Goal: Task Accomplishment & Management: Manage account settings

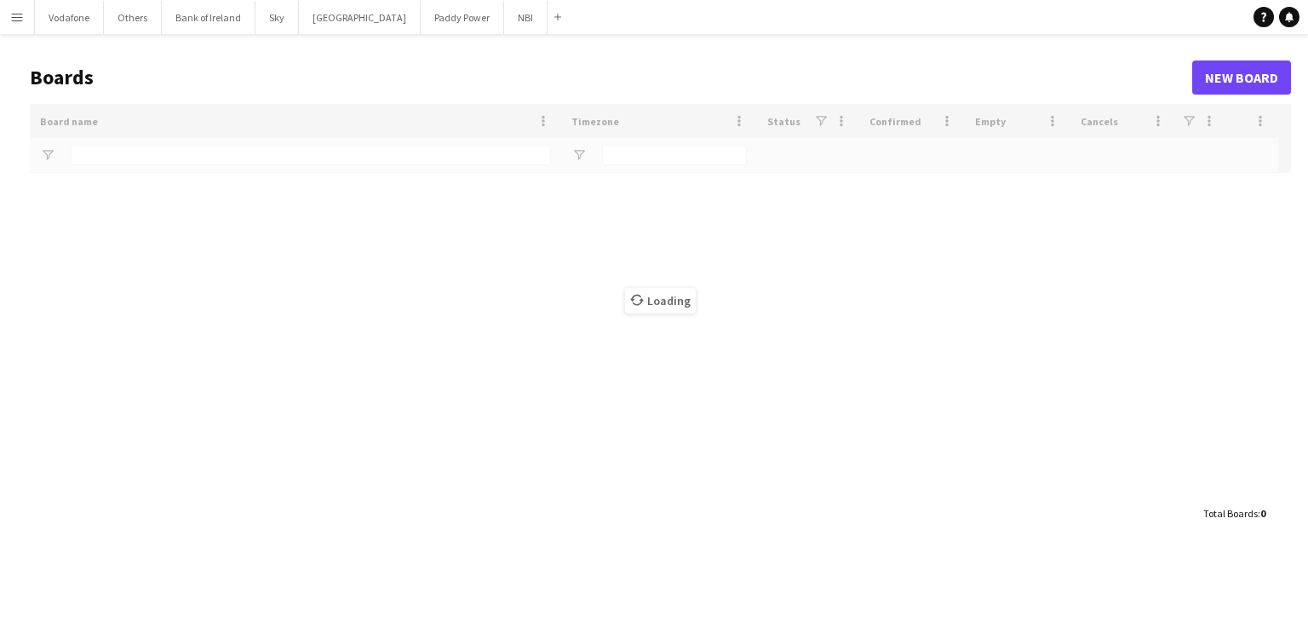
type input "***"
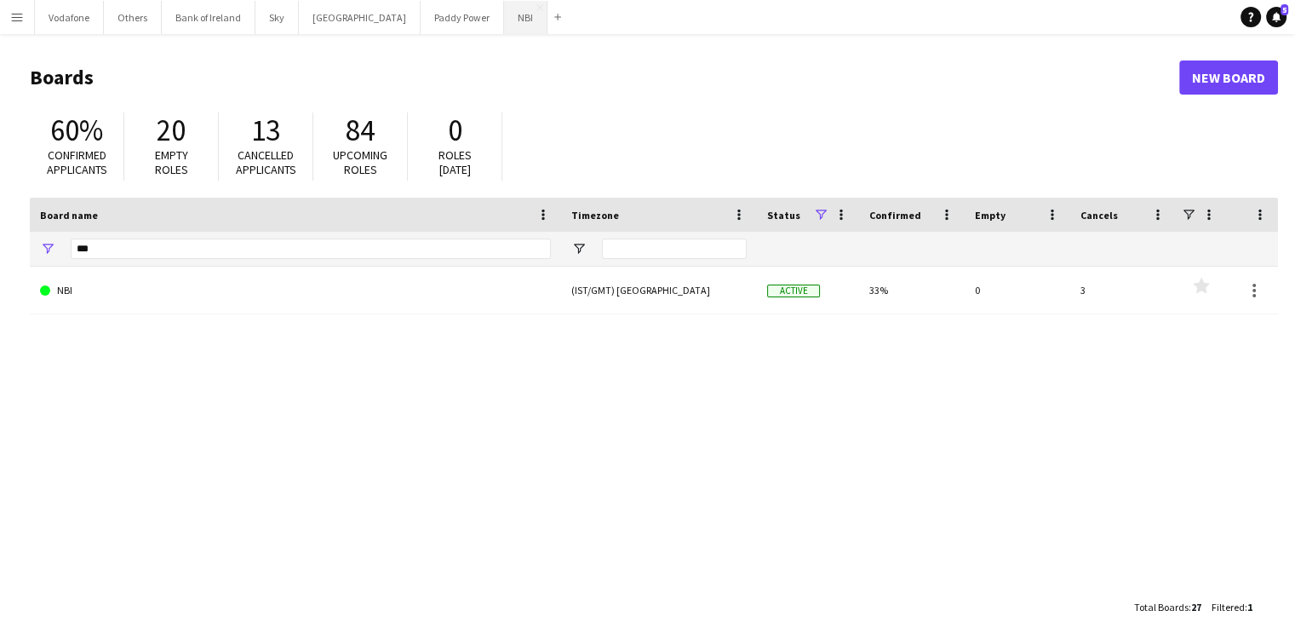
drag, startPoint x: 467, startPoint y: 22, endPoint x: 439, endPoint y: 27, distance: 27.7
click at [504, 22] on button "NBI Close" at bounding box center [525, 17] width 43 height 33
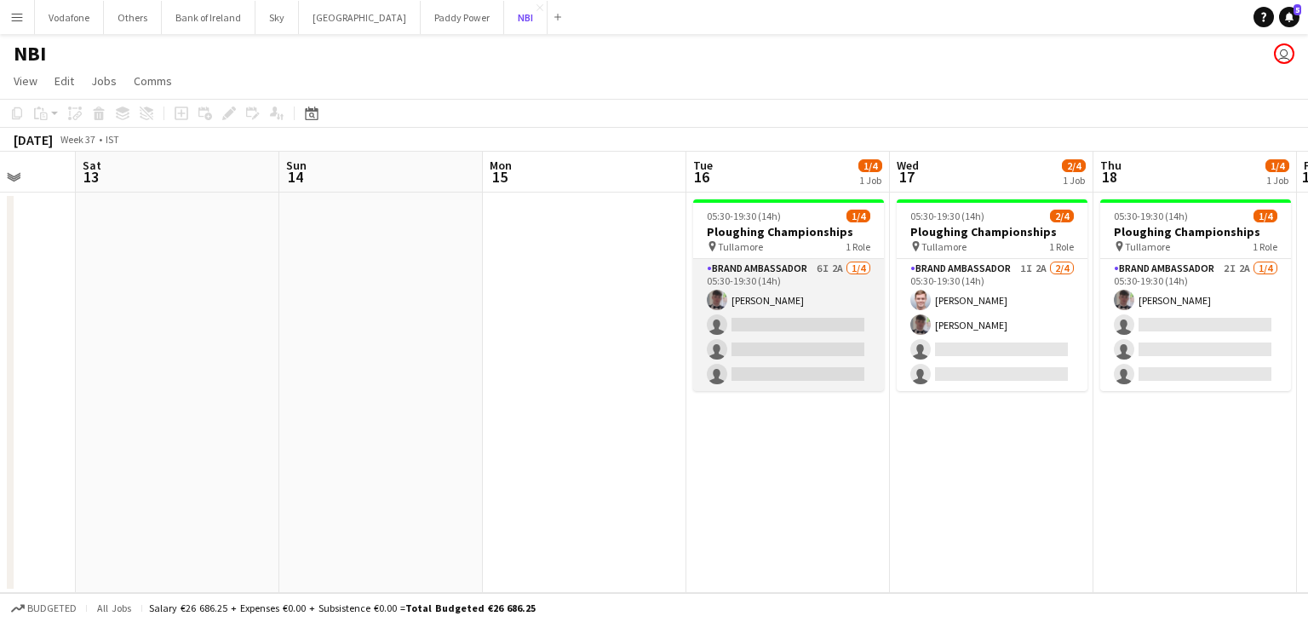
scroll to position [0, 534]
click at [754, 341] on app-card-role "Brand Ambassador 6I 2A [DATE] 05:30-19:30 (14h) [PERSON_NAME] single-neutral-ac…" at bounding box center [789, 325] width 191 height 132
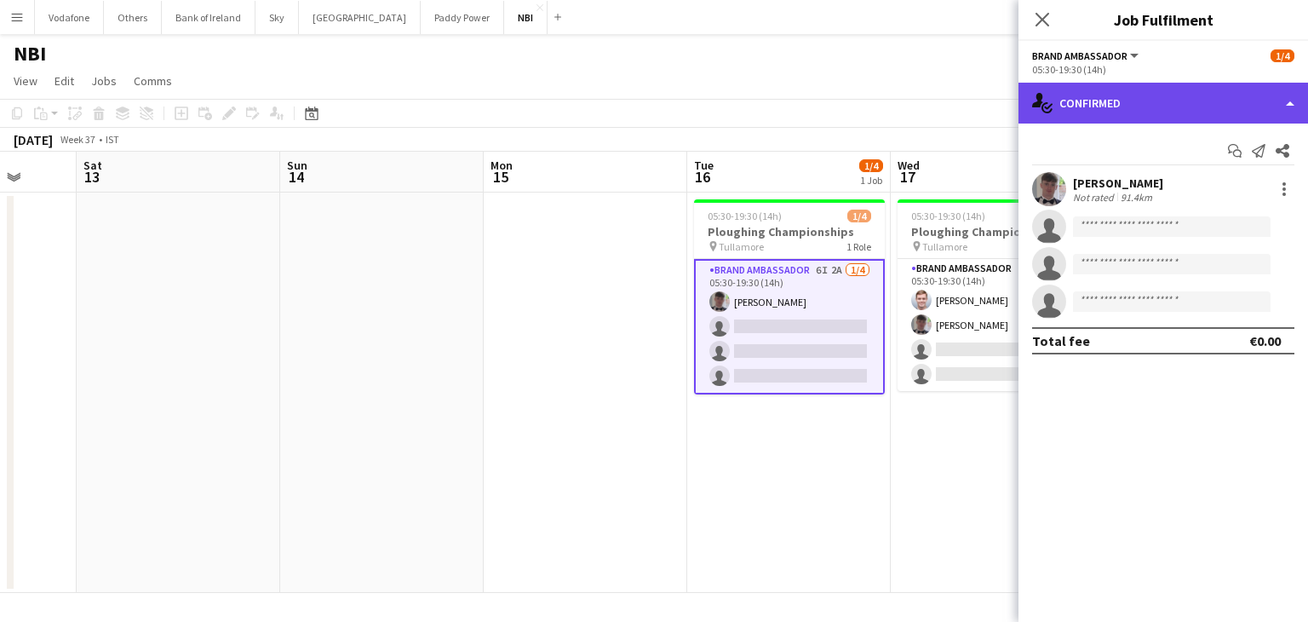
click at [1084, 107] on div "single-neutral-actions-check-2 Confirmed" at bounding box center [1162, 103] width 289 height 41
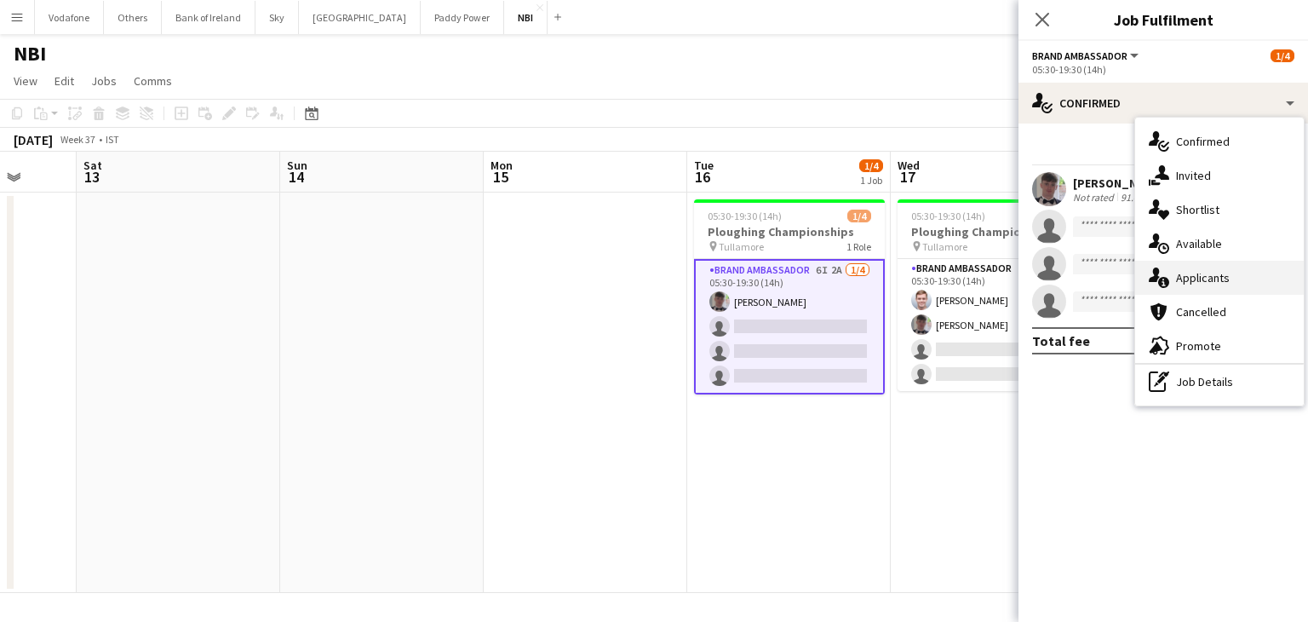
click at [1158, 267] on div "single-neutral-actions-information Applicants" at bounding box center [1219, 278] width 169 height 34
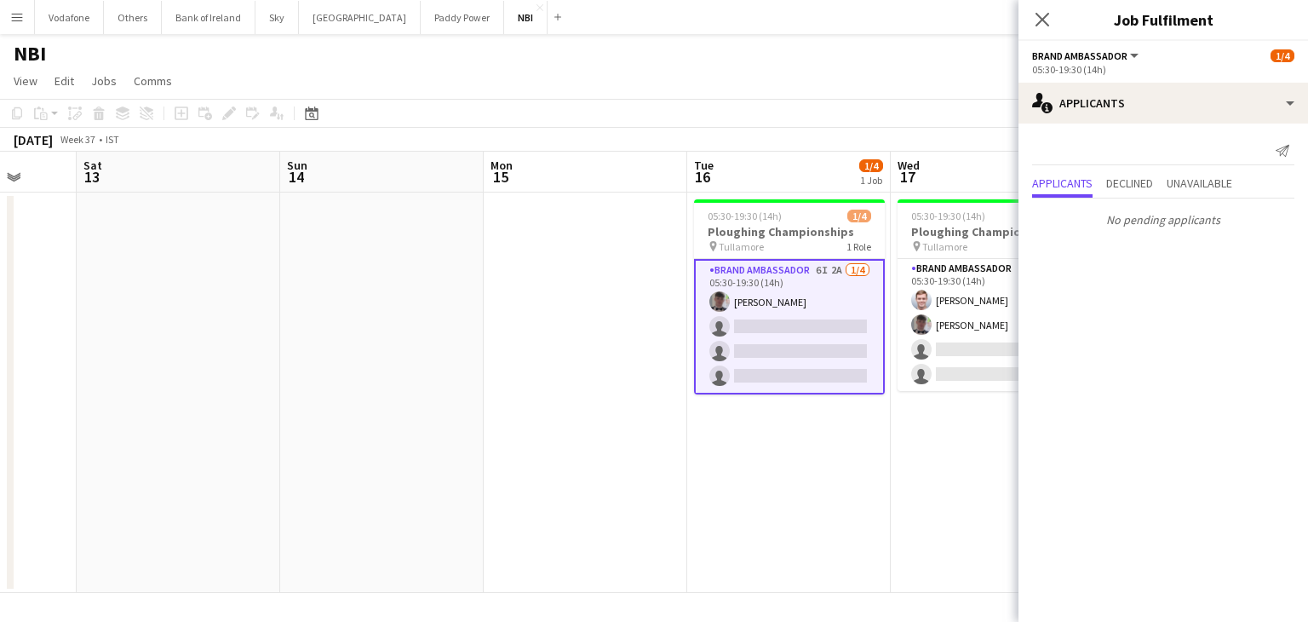
click at [637, 347] on app-date-cell at bounding box center [585, 392] width 203 height 400
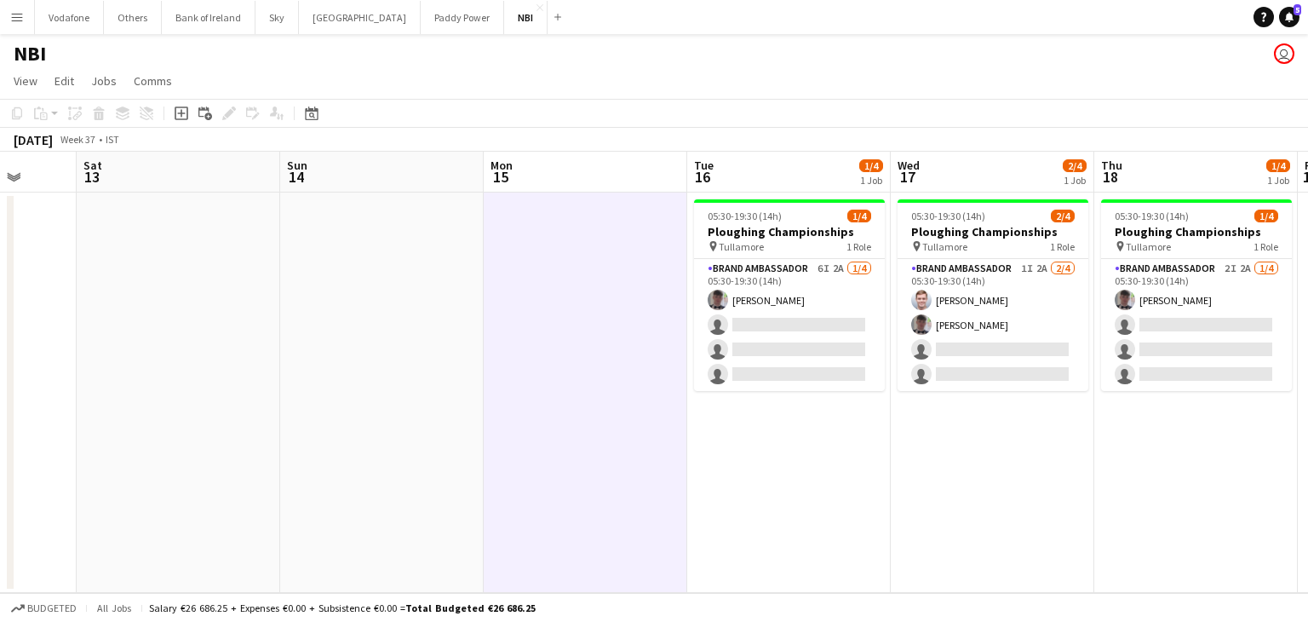
scroll to position [0, 535]
click at [358, 365] on app-date-cell at bounding box center [380, 392] width 203 height 400
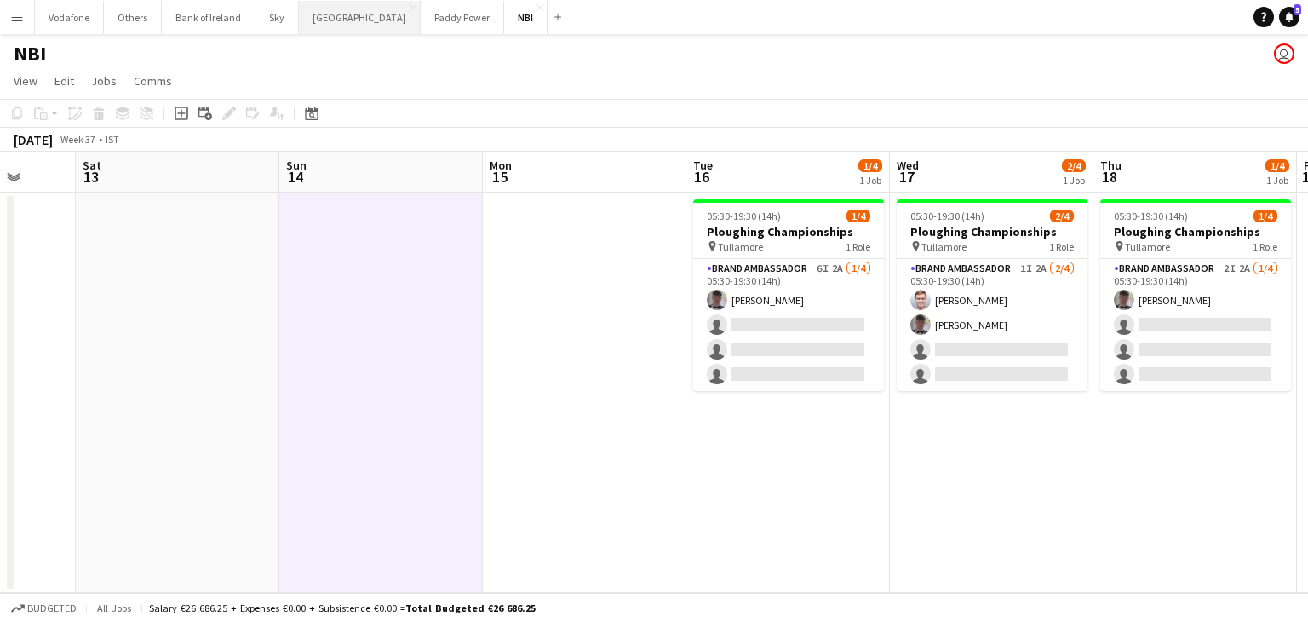
click at [314, 17] on button "[GEOGRAPHIC_DATA] Close" at bounding box center [360, 17] width 122 height 33
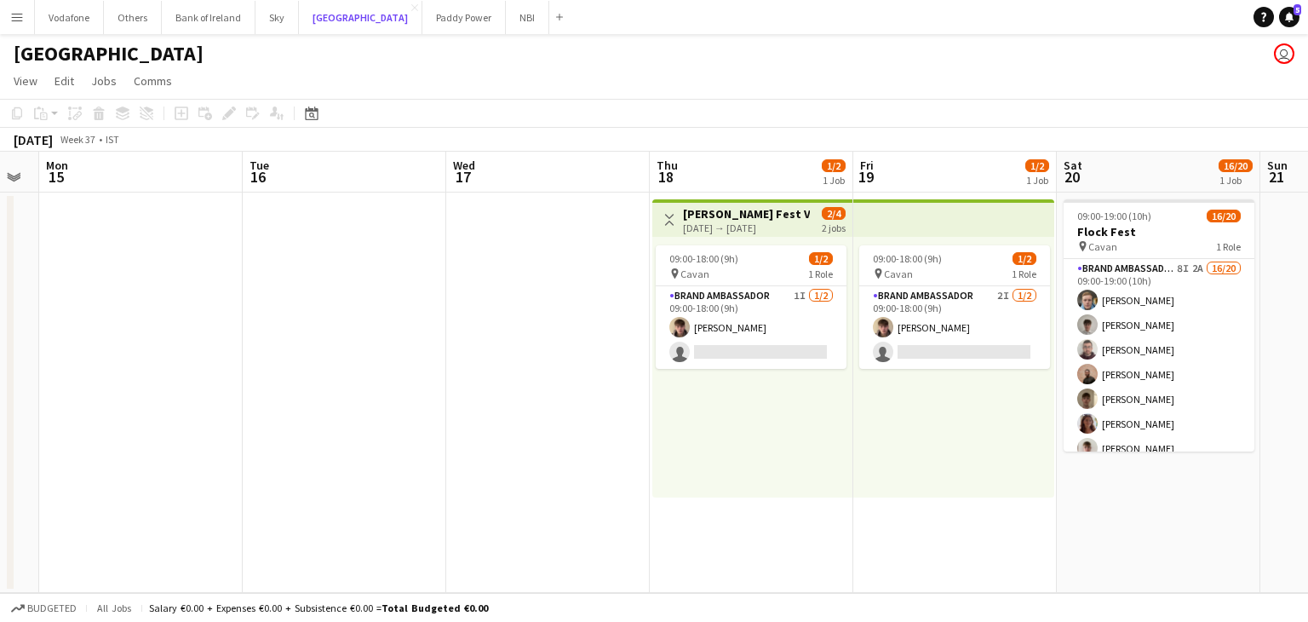
scroll to position [0, 572]
click at [451, 278] on app-date-cell at bounding box center [546, 392] width 203 height 400
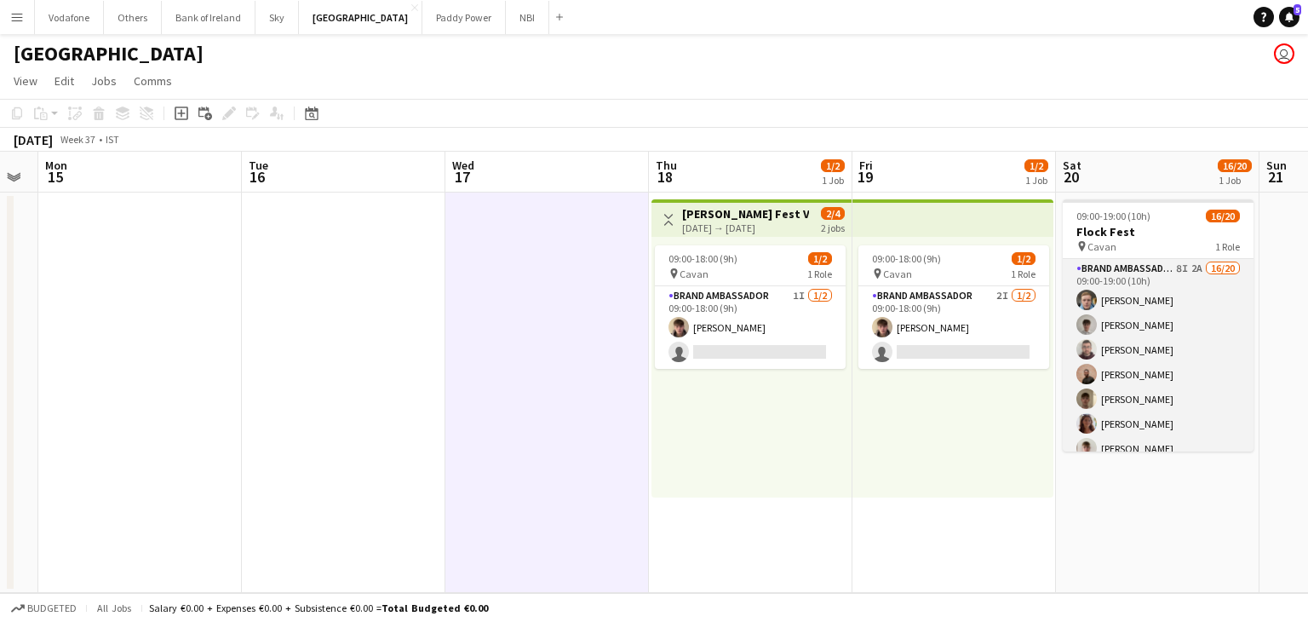
click at [1190, 323] on app-card-role "Brand Ambassador 8I 2A 16/20 09:00-19:00 (10h) [PERSON_NAME] [PERSON_NAME] [PER…" at bounding box center [1158, 522] width 191 height 527
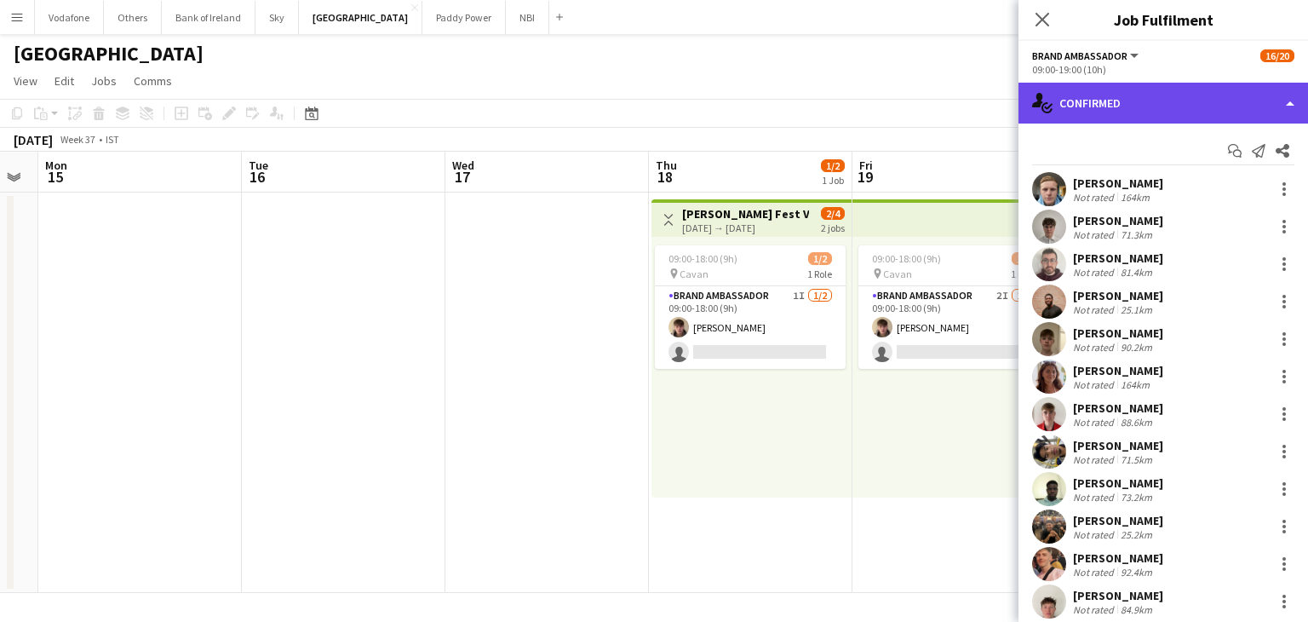
click at [1134, 83] on div "single-neutral-actions-check-2 Confirmed" at bounding box center [1162, 103] width 289 height 41
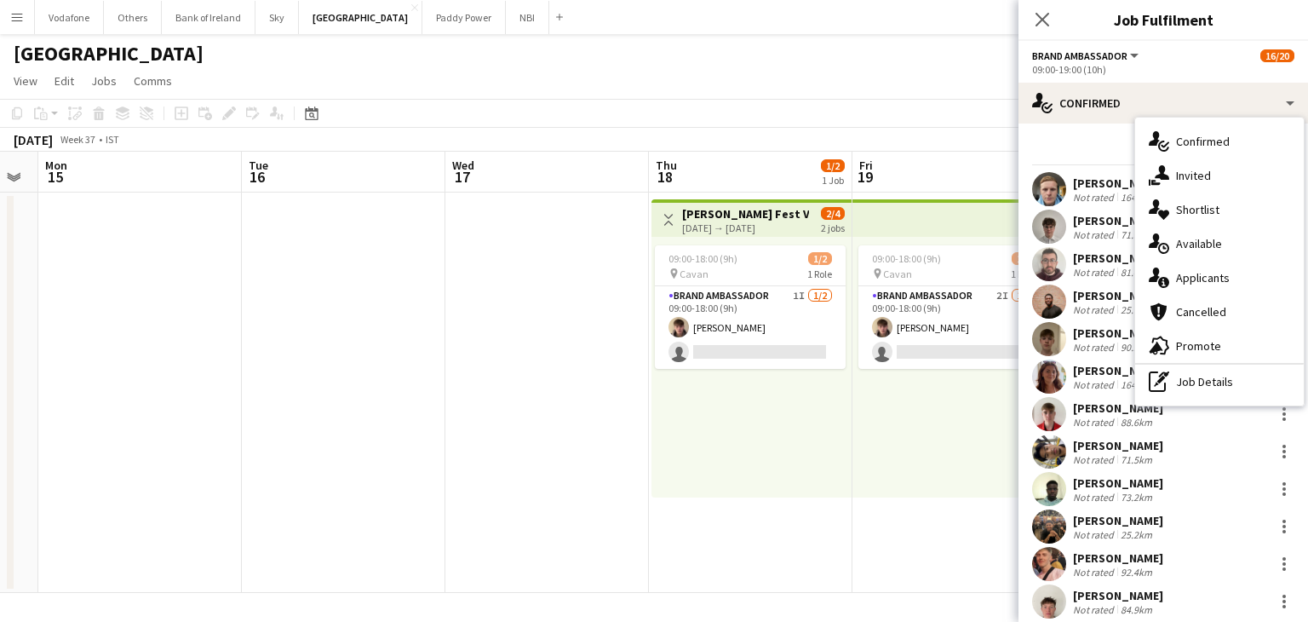
click at [1168, 294] on div "single-neutral-actions-check-2 Confirmed single-neutral-actions-share-1 Invited…" at bounding box center [1219, 262] width 169 height 288
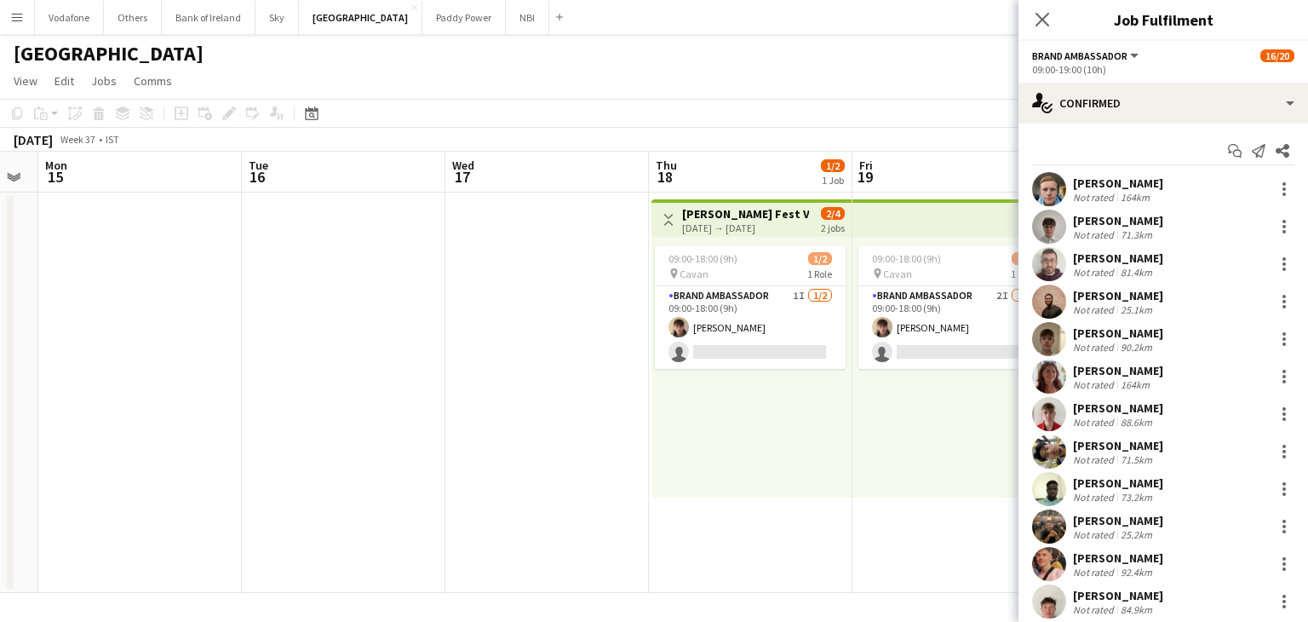
drag, startPoint x: 463, startPoint y: 484, endPoint x: 460, endPoint y: 472, distance: 13.2
click at [463, 482] on app-date-cell at bounding box center [546, 392] width 203 height 400
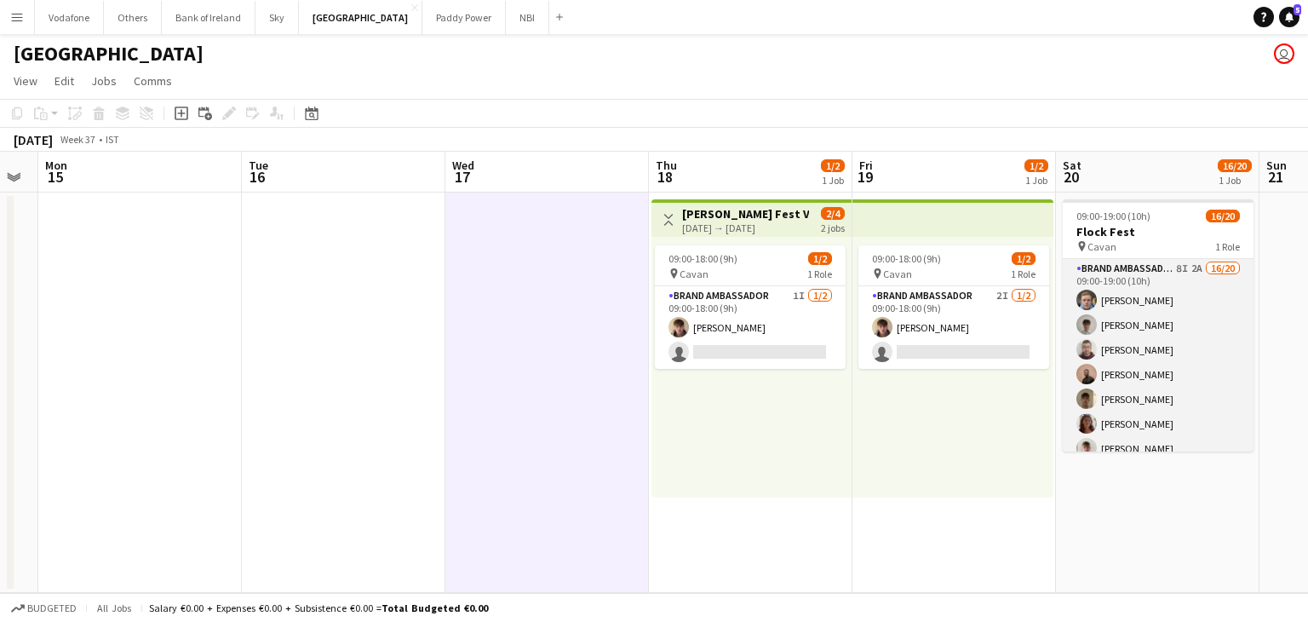
drag, startPoint x: 1136, startPoint y: 329, endPoint x: 1126, endPoint y: 318, distance: 13.9
click at [1131, 324] on app-calendar-viewport "Fri 12 Sat 13 Sun 14 Mon 15 Tue 16 Wed 17 Thu 18 1/2 1 Job Fri 19 1/2 1 Job Sat…" at bounding box center [654, 372] width 1308 height 441
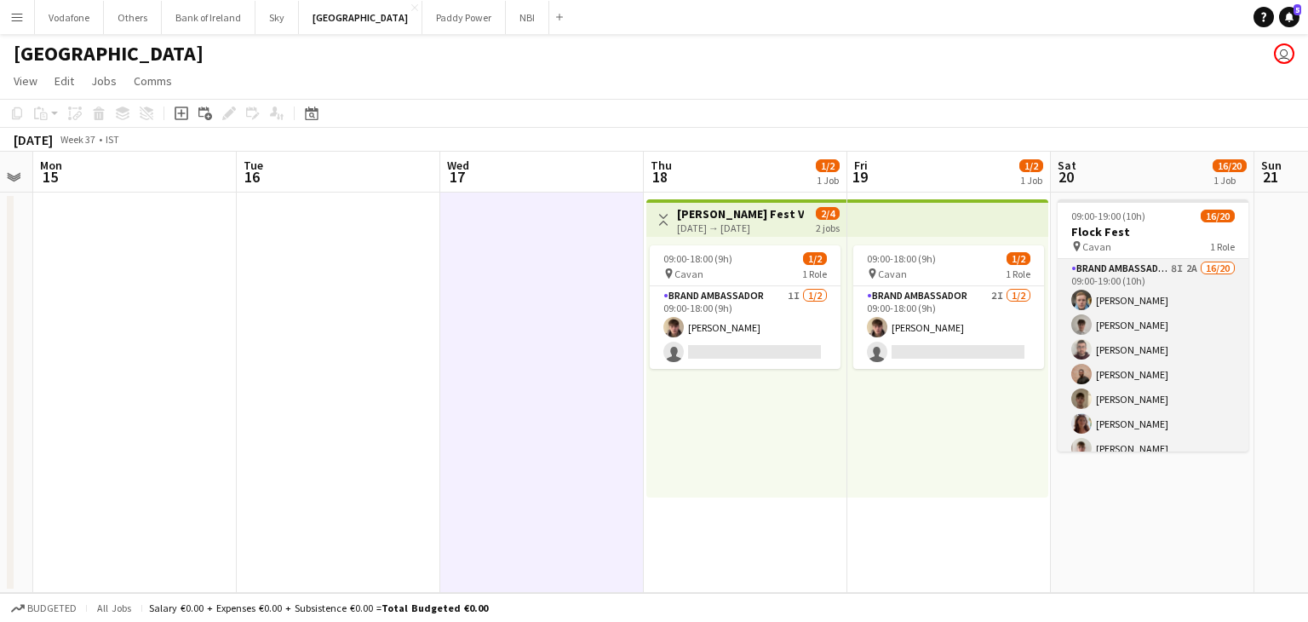
drag, startPoint x: 1209, startPoint y: 370, endPoint x: 1165, endPoint y: 360, distance: 45.3
click at [1207, 367] on app-card-role "Brand Ambassador 8I 2A 16/20 09:00-19:00 (10h) [PERSON_NAME] [PERSON_NAME] [PER…" at bounding box center [1153, 522] width 191 height 527
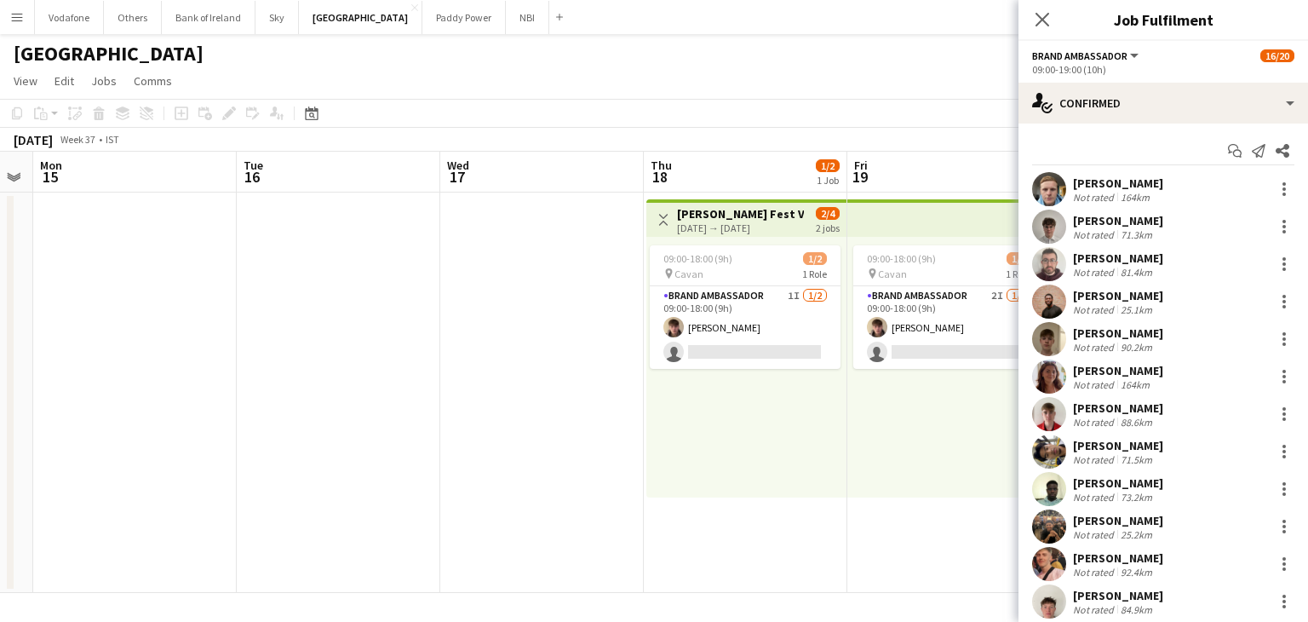
scroll to position [0, 580]
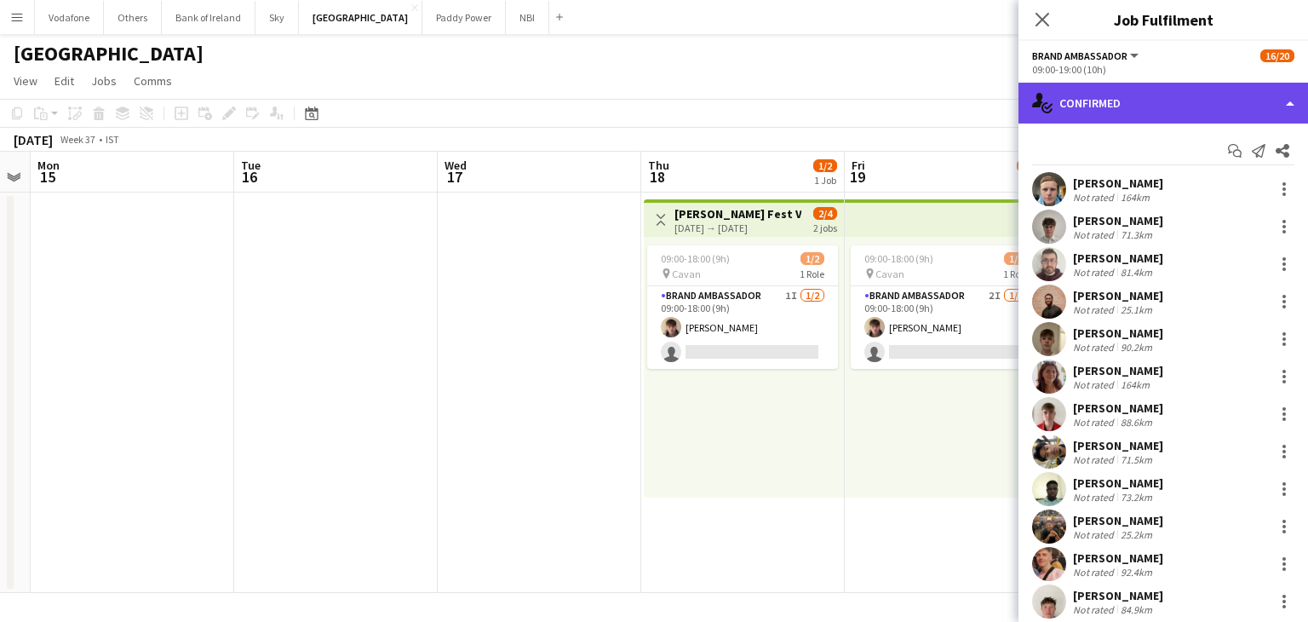
click at [1109, 106] on div "single-neutral-actions-check-2 Confirmed" at bounding box center [1162, 103] width 289 height 41
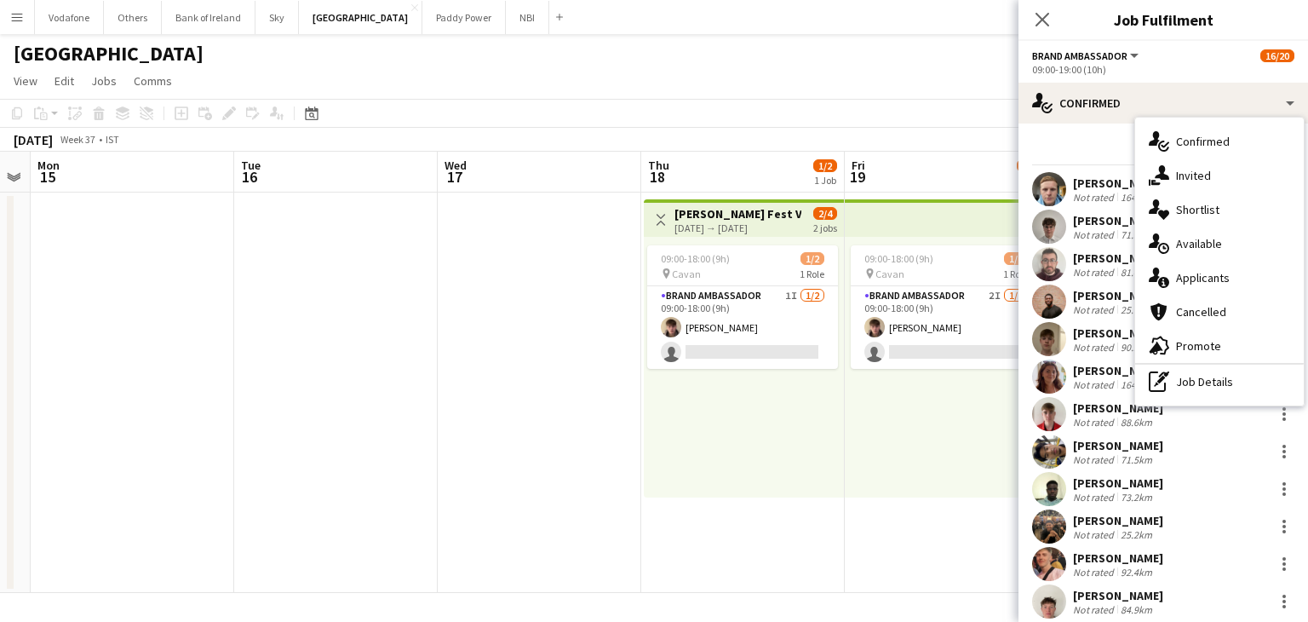
click at [1179, 261] on div "single-neutral-actions-information Applicants" at bounding box center [1219, 278] width 169 height 34
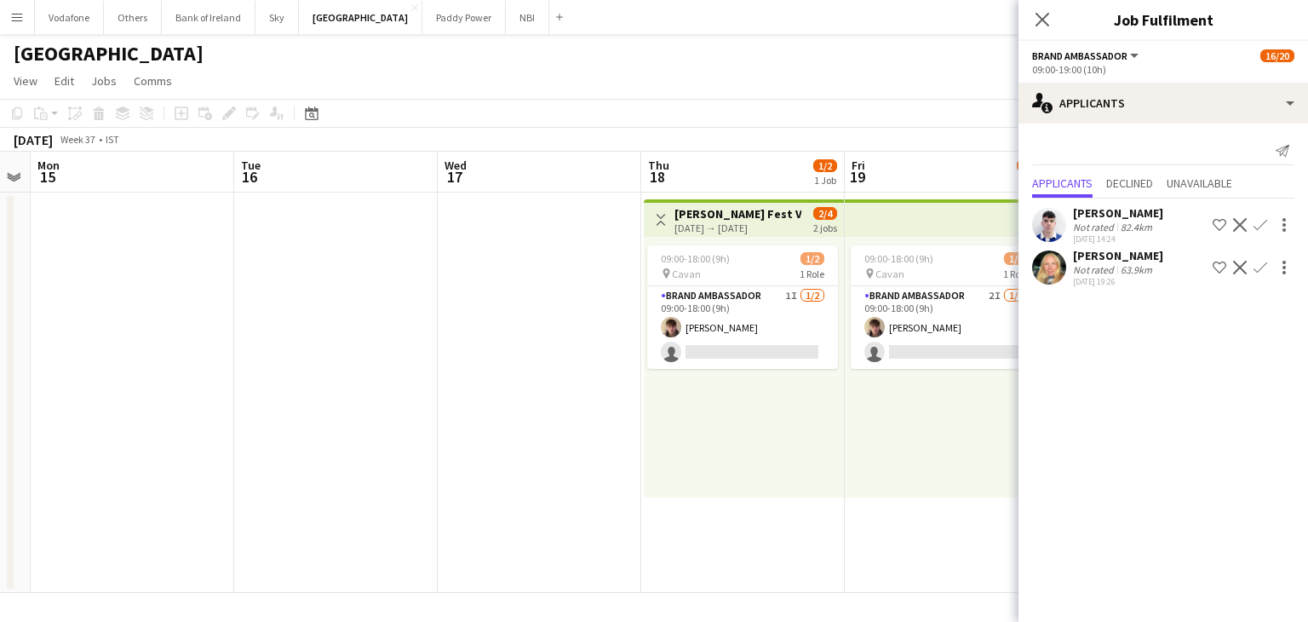
click at [1056, 270] on app-user-avatar at bounding box center [1049, 267] width 34 height 34
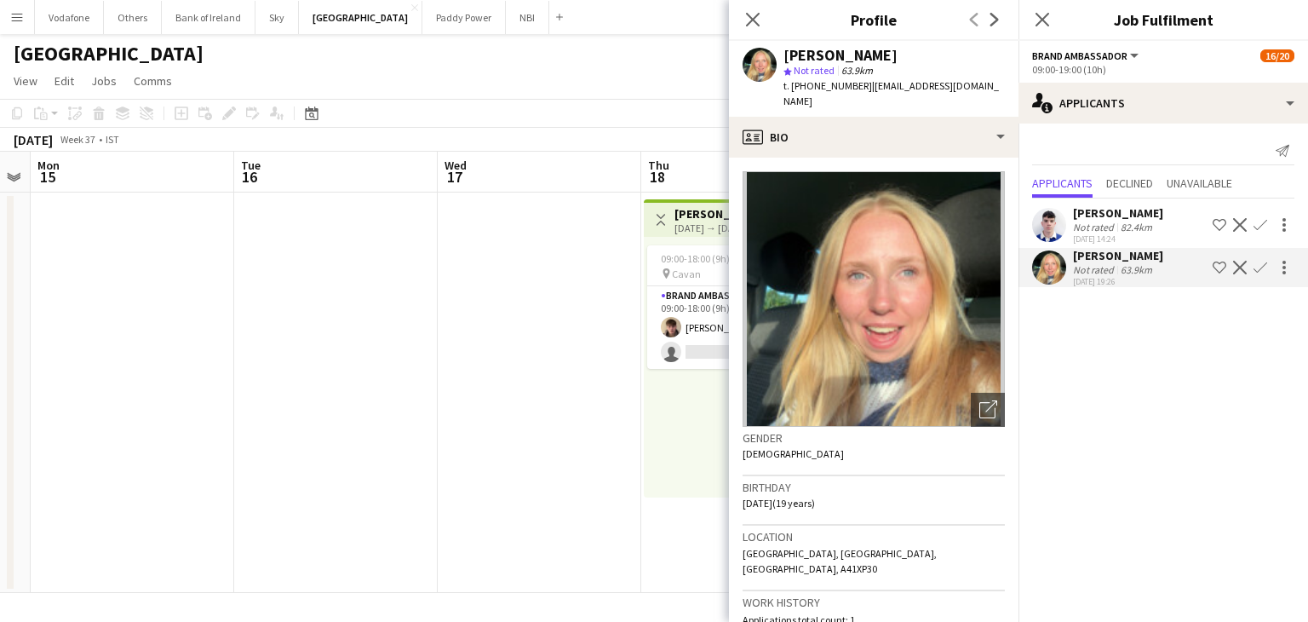
click at [1258, 261] on app-icon "Confirm" at bounding box center [1260, 268] width 14 height 14
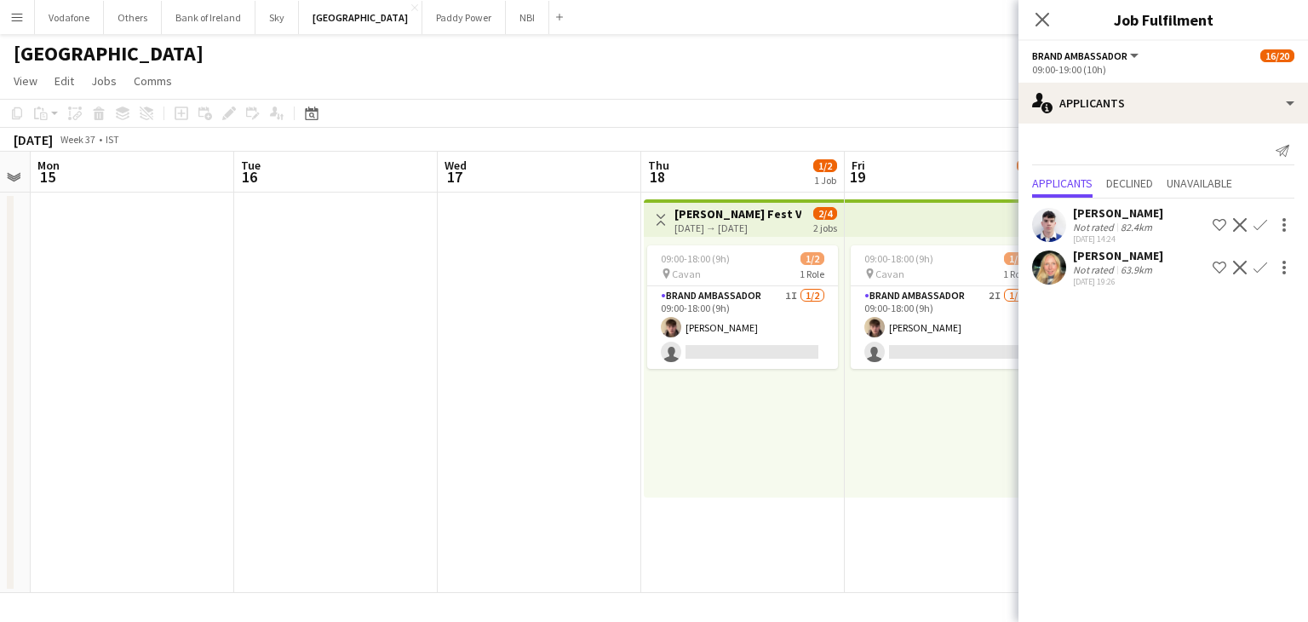
click at [1257, 267] on app-icon "Confirm" at bounding box center [1260, 268] width 14 height 14
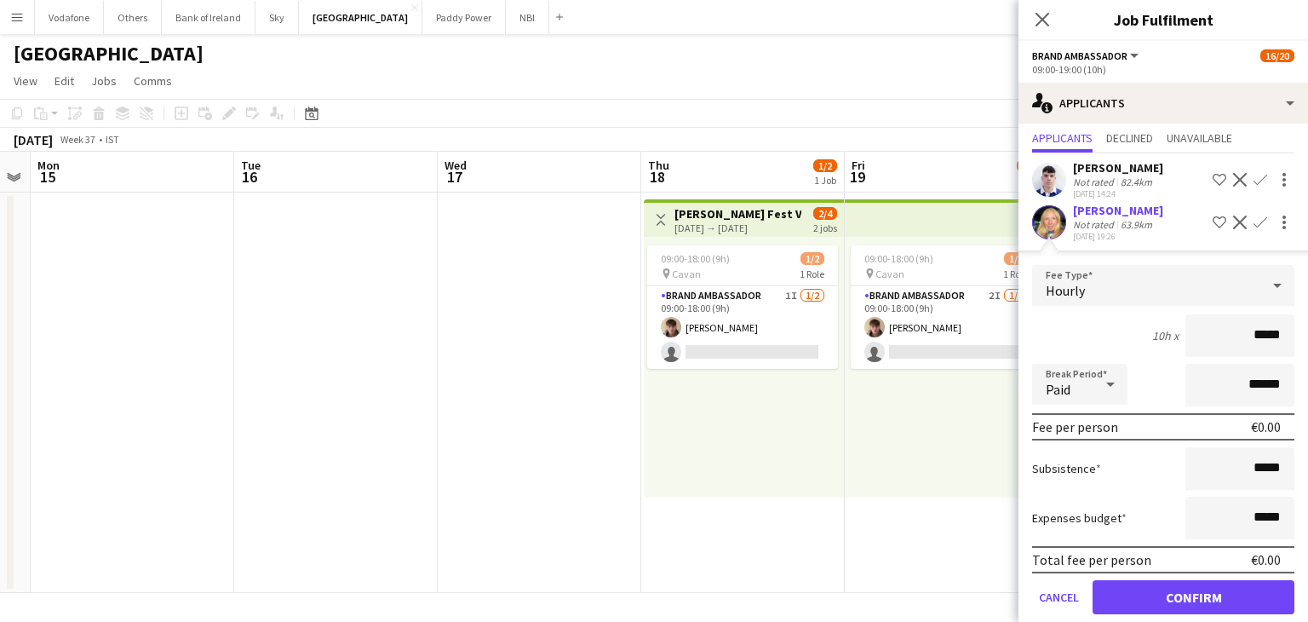
scroll to position [66, 0]
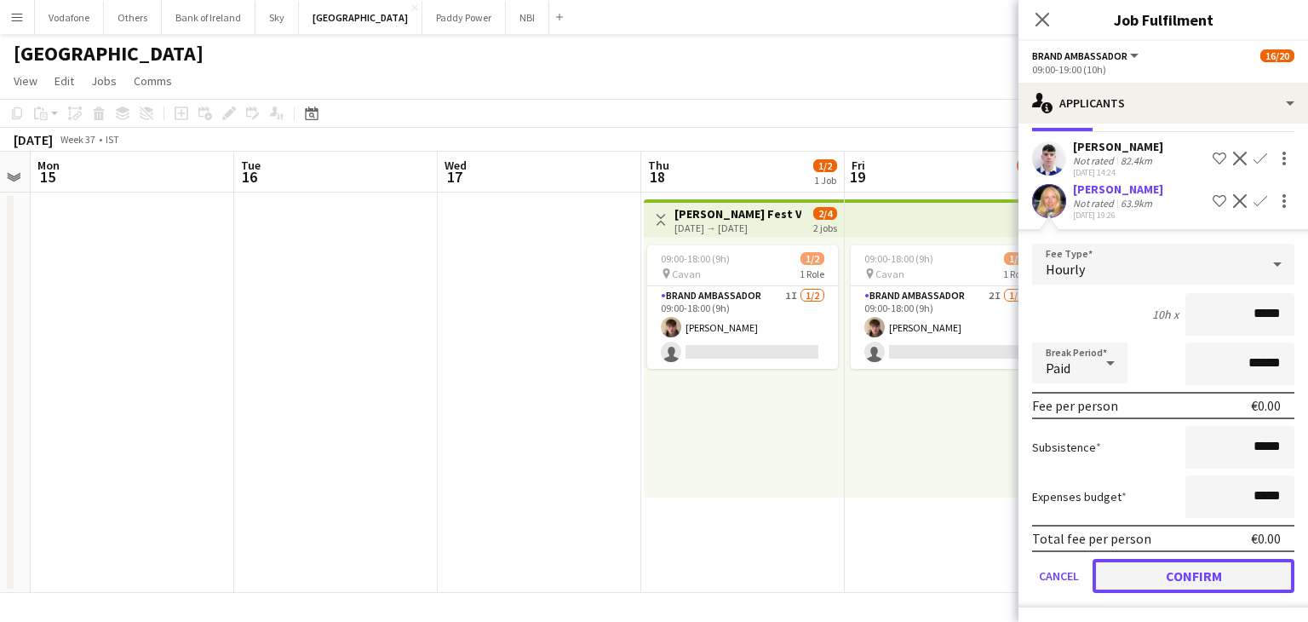
click at [1155, 578] on button "Confirm" at bounding box center [1193, 576] width 202 height 34
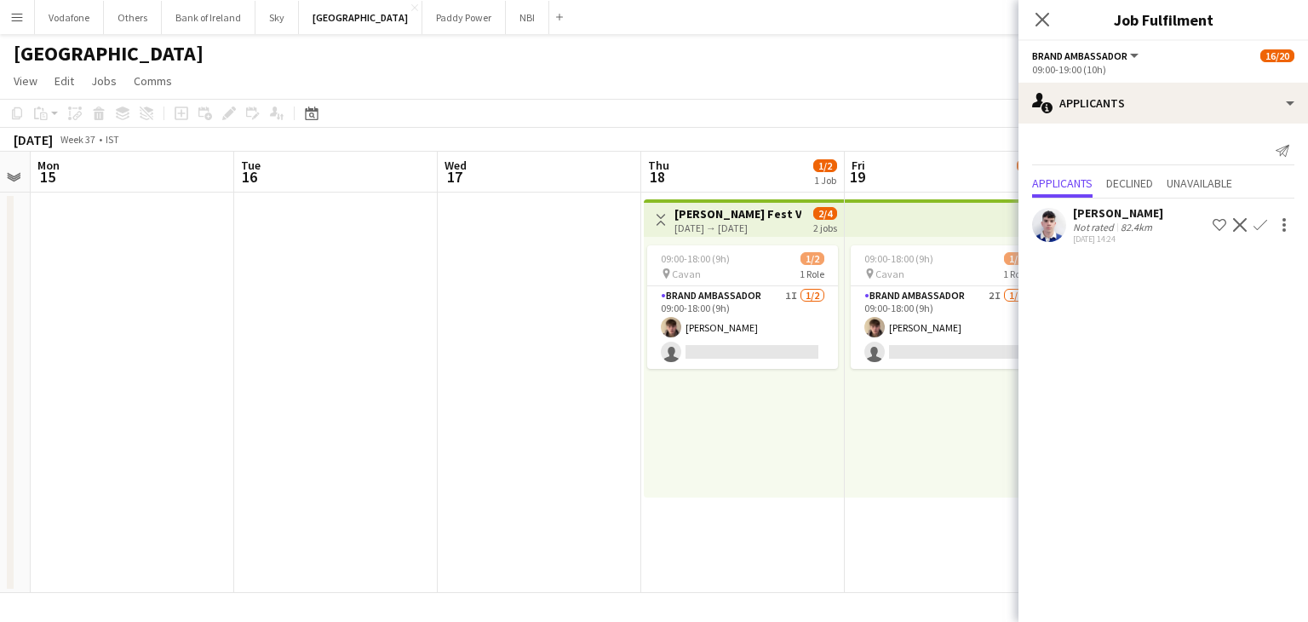
click at [372, 313] on app-date-cell at bounding box center [335, 392] width 203 height 400
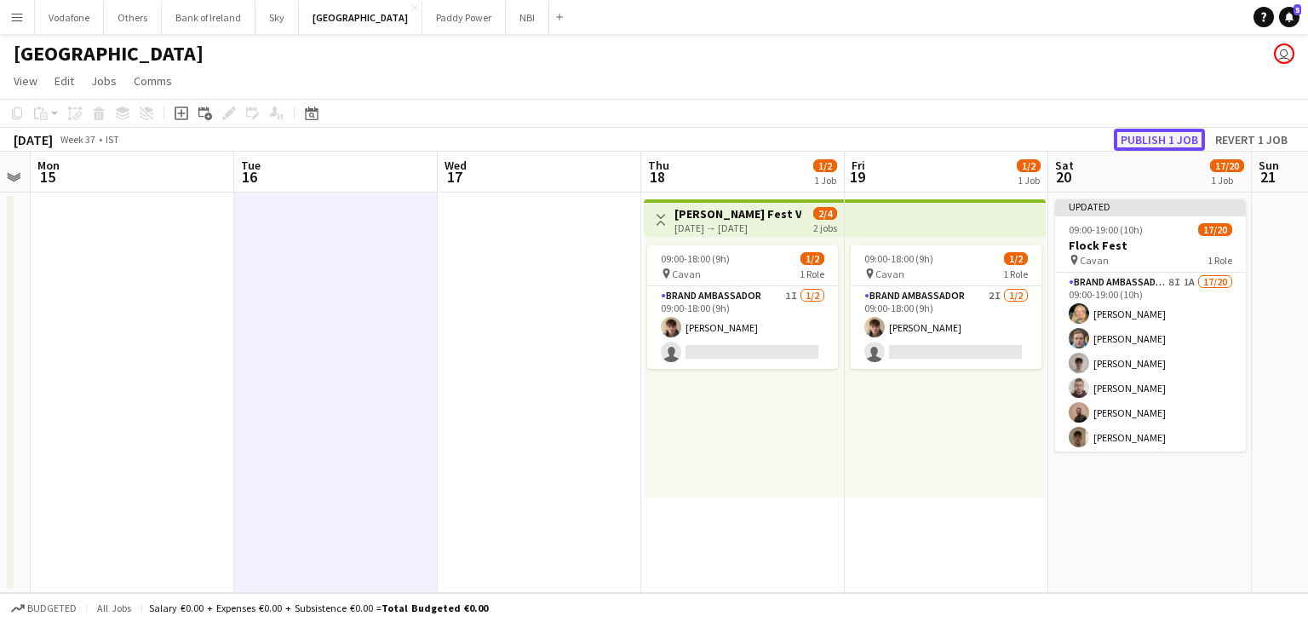
click at [1189, 135] on button "Publish 1 job" at bounding box center [1159, 140] width 91 height 22
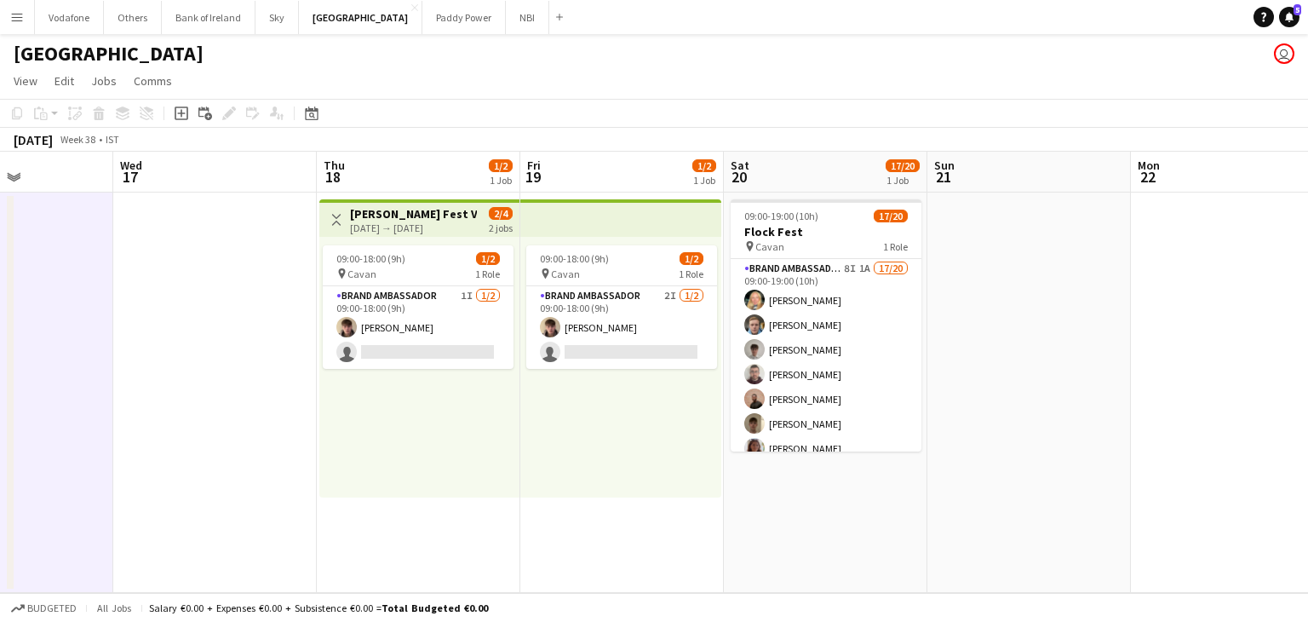
scroll to position [0, 538]
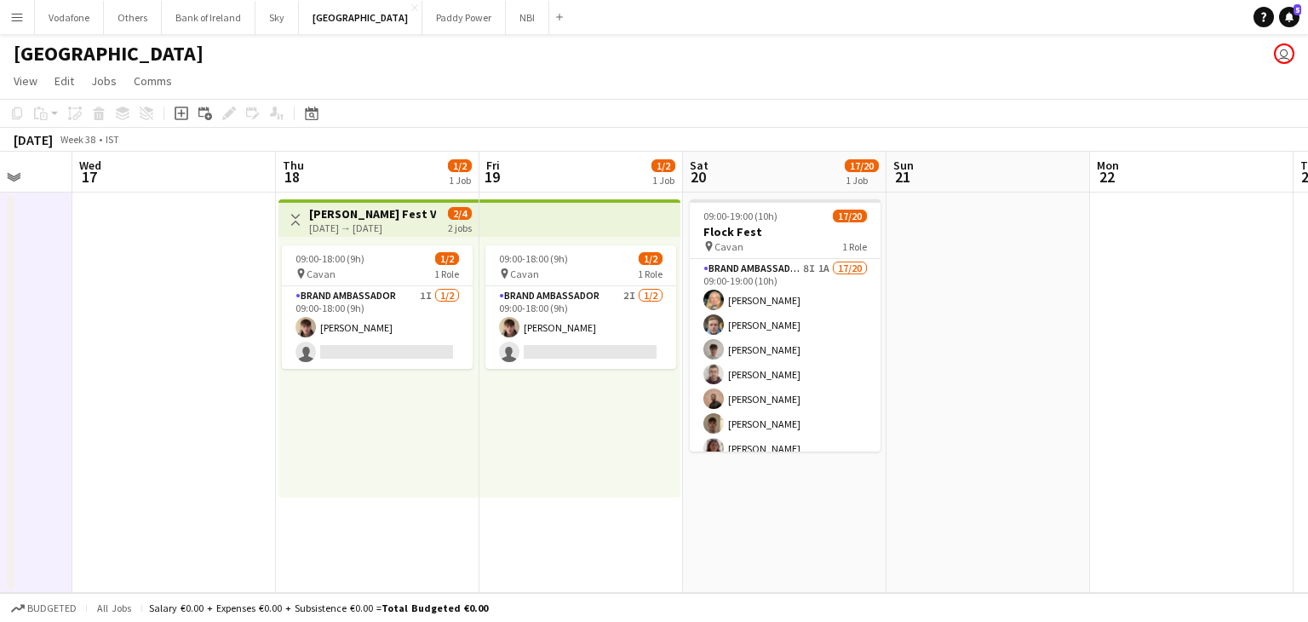
drag, startPoint x: 521, startPoint y: 456, endPoint x: 180, endPoint y: 456, distance: 341.4
click at [157, 467] on app-calendar-viewport "Sun 14 Mon 15 Tue 16 Wed 17 Thu 18 1/2 1 Job Fri 19 1/2 1 Job Sat 20 17/20 1 Jo…" at bounding box center [654, 372] width 1308 height 441
click at [633, 329] on app-card-role "Brand Ambassador 2I [DATE] 09:00-18:00 (9h) [PERSON_NAME] single-neutral-actions" at bounding box center [580, 327] width 191 height 83
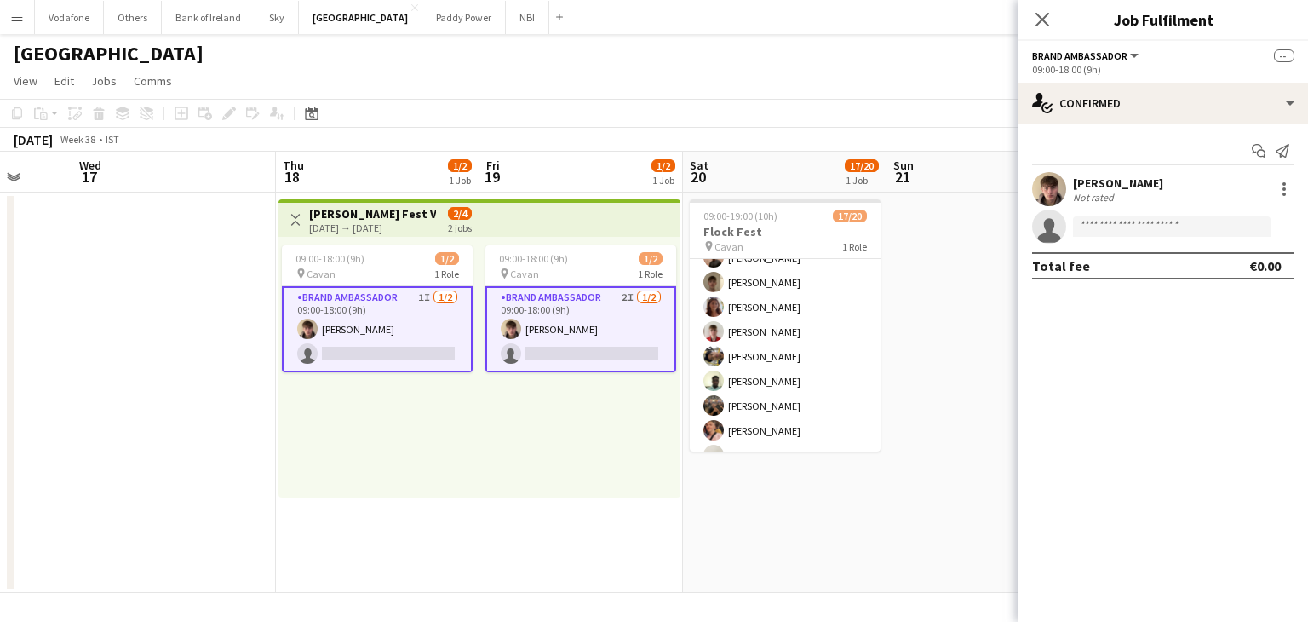
scroll to position [163, 0]
click at [940, 307] on app-date-cell at bounding box center [987, 392] width 203 height 400
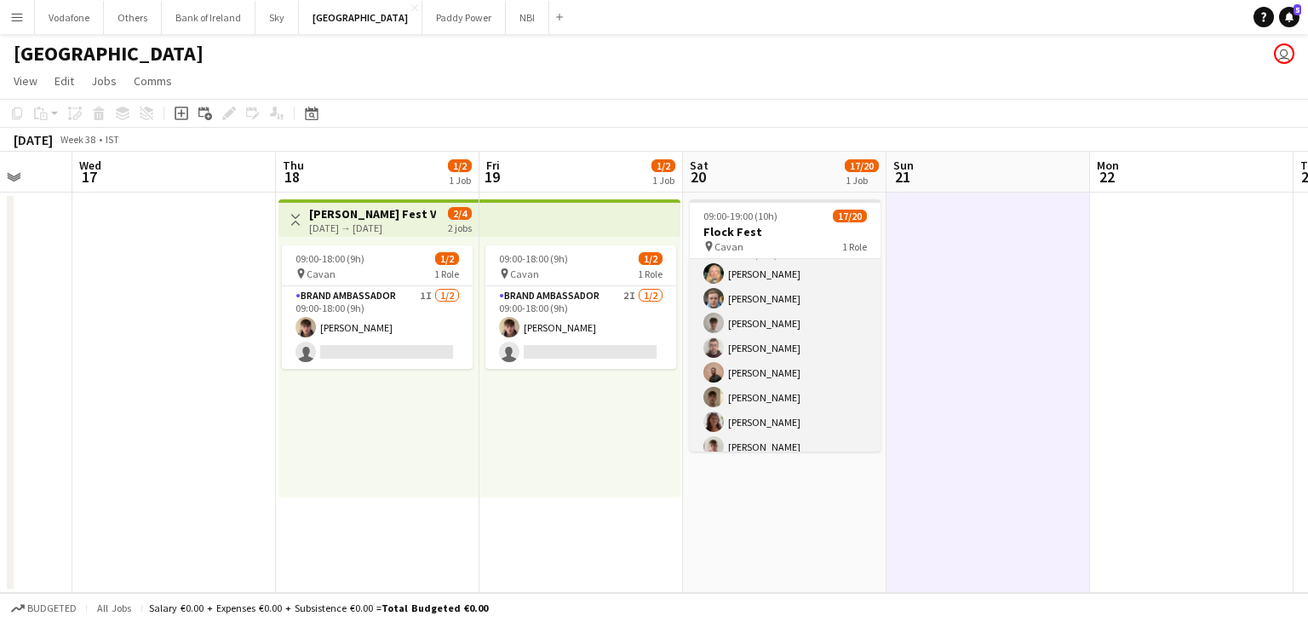
scroll to position [0, 0]
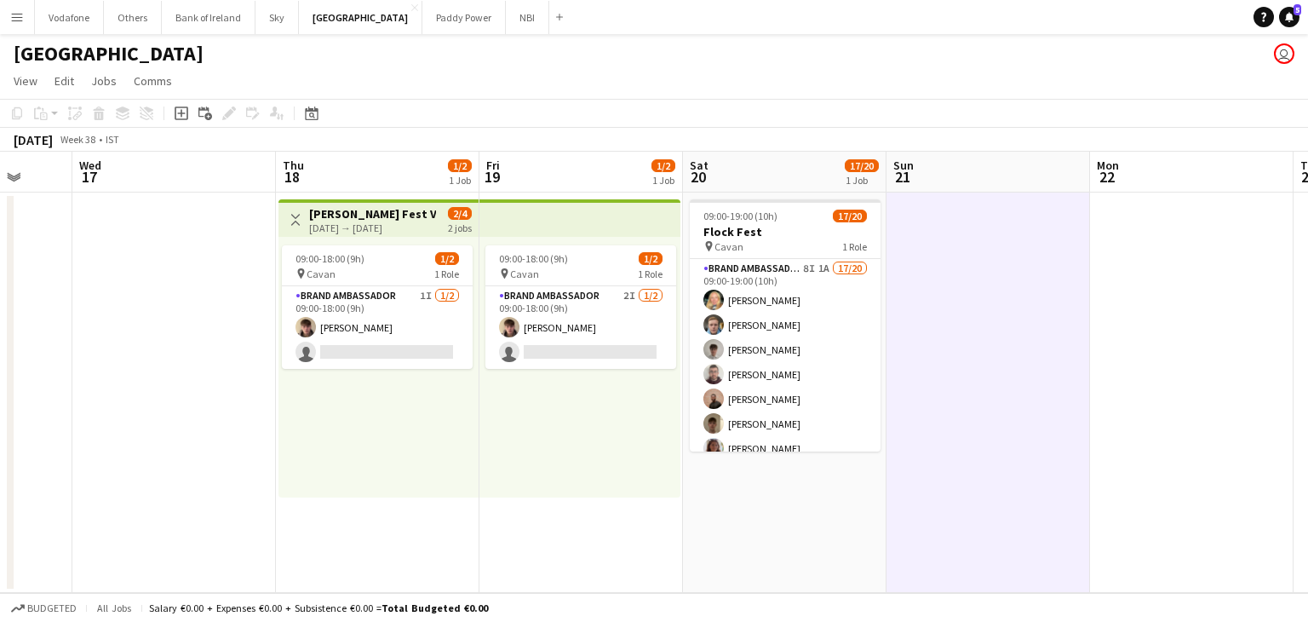
drag, startPoint x: 948, startPoint y: 402, endPoint x: 948, endPoint y: 414, distance: 11.9
click at [948, 414] on app-date-cell at bounding box center [987, 392] width 203 height 400
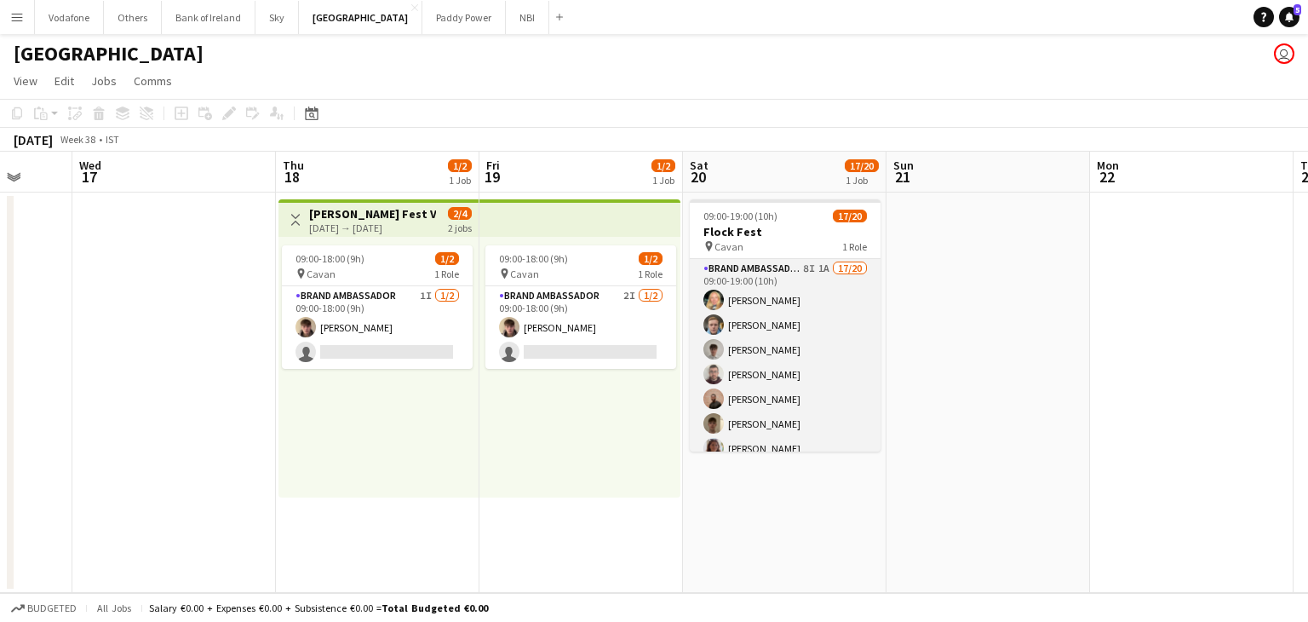
click at [828, 386] on app-card-role "Brand Ambassador 8I 1A 17/20 09:00-19:00 (10h) [PERSON_NAME] [PERSON_NAME] [PER…" at bounding box center [785, 522] width 191 height 527
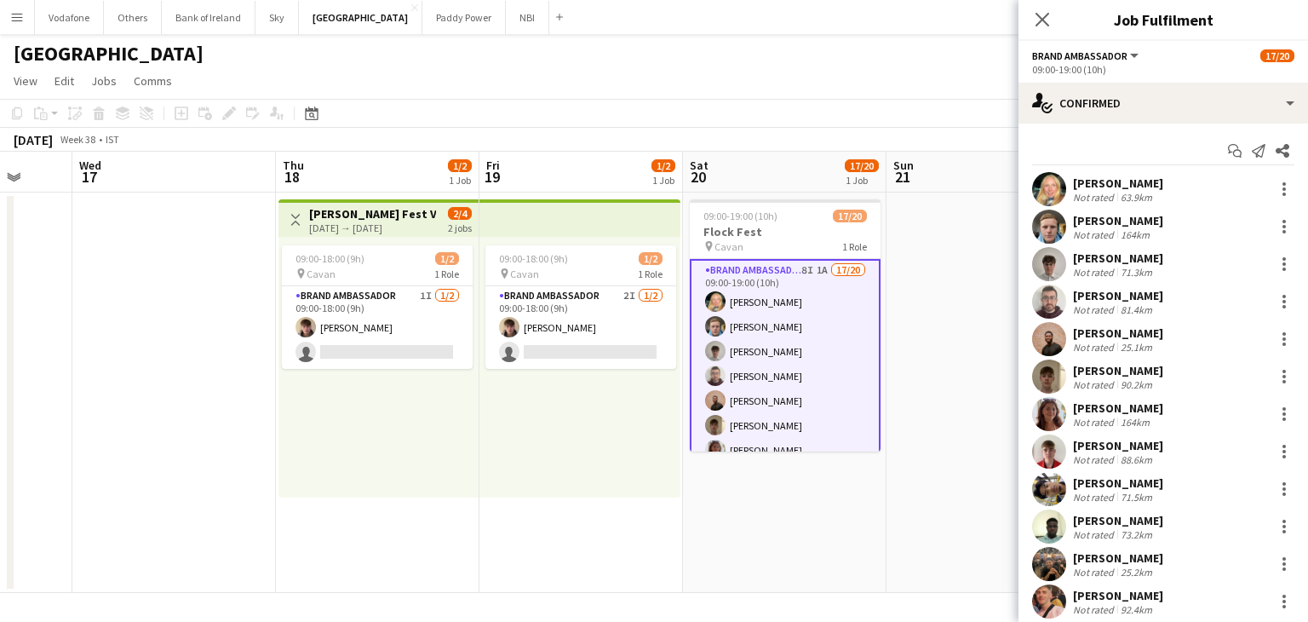
click at [1047, 186] on app-user-avatar at bounding box center [1049, 189] width 34 height 34
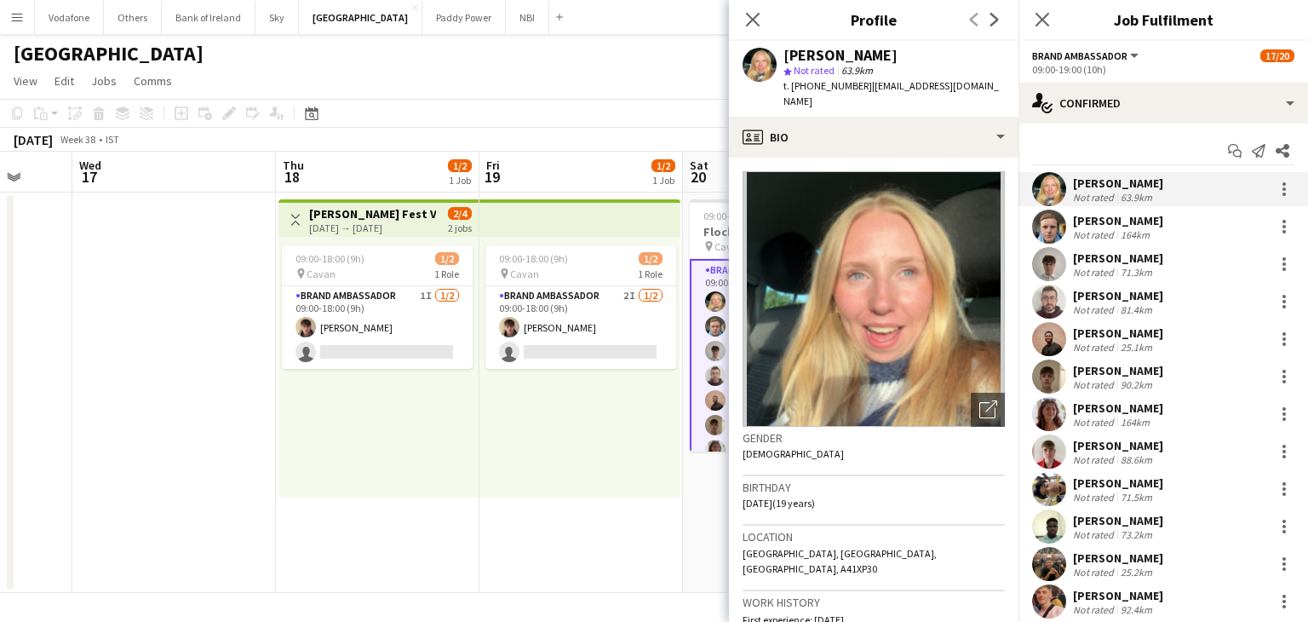
click at [208, 490] on app-date-cell at bounding box center [173, 392] width 203 height 400
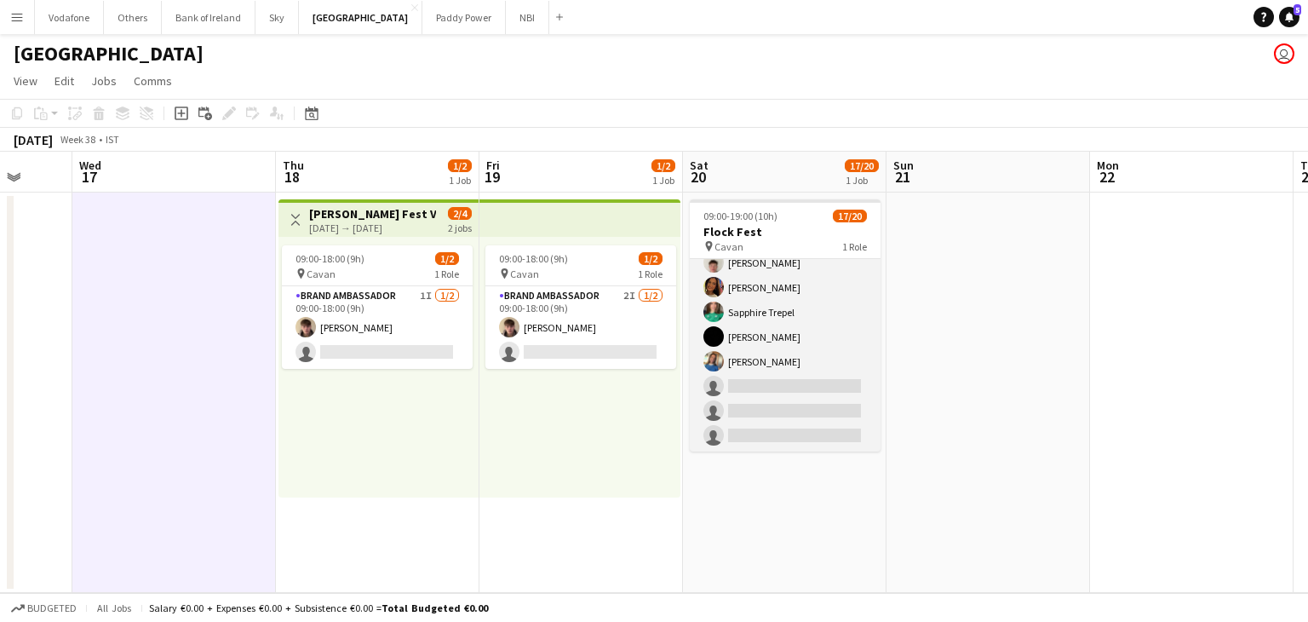
click at [765, 344] on app-card-role "Brand Ambassador 8I 1A 17/20 09:00-19:00 (10h) [PERSON_NAME] [PERSON_NAME] [PER…" at bounding box center [785, 188] width 191 height 527
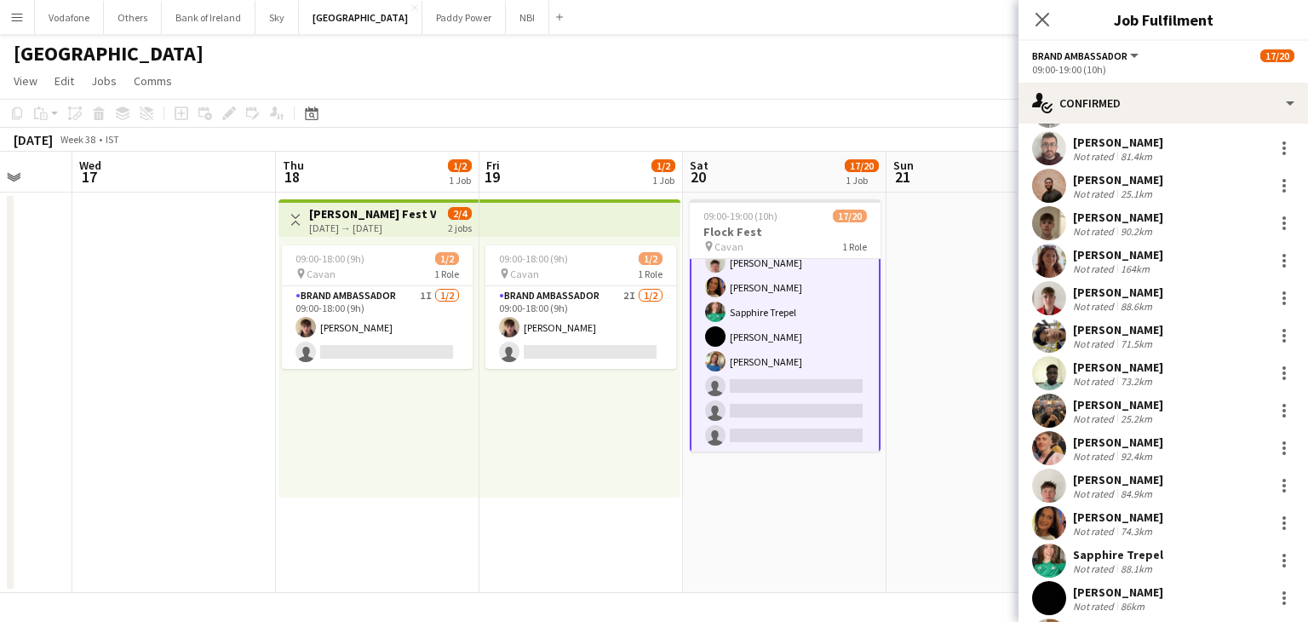
scroll to position [346, 0]
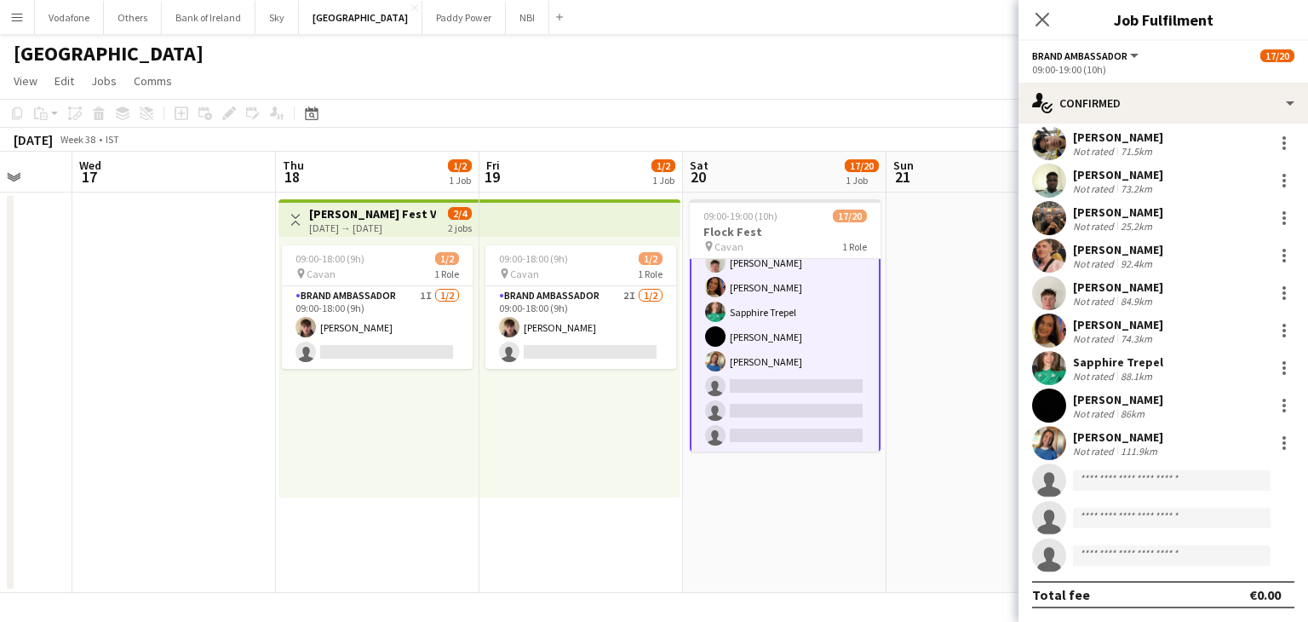
click at [1053, 440] on app-user-avatar at bounding box center [1049, 443] width 34 height 34
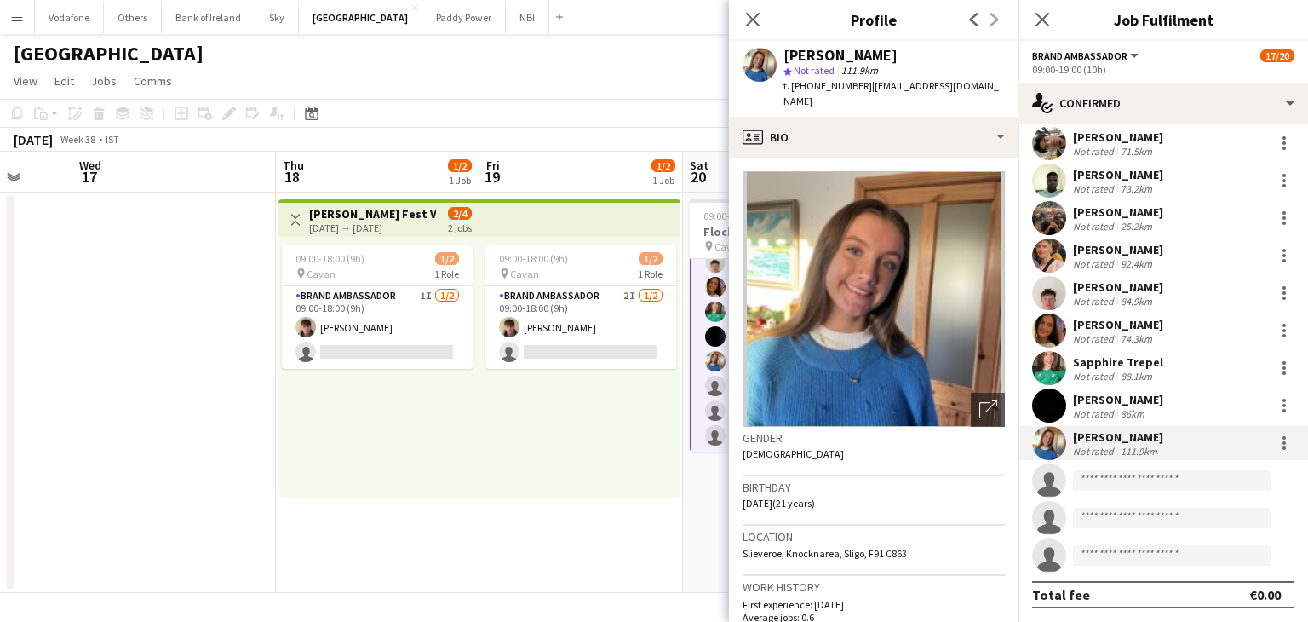
click at [230, 449] on app-date-cell at bounding box center [173, 392] width 203 height 400
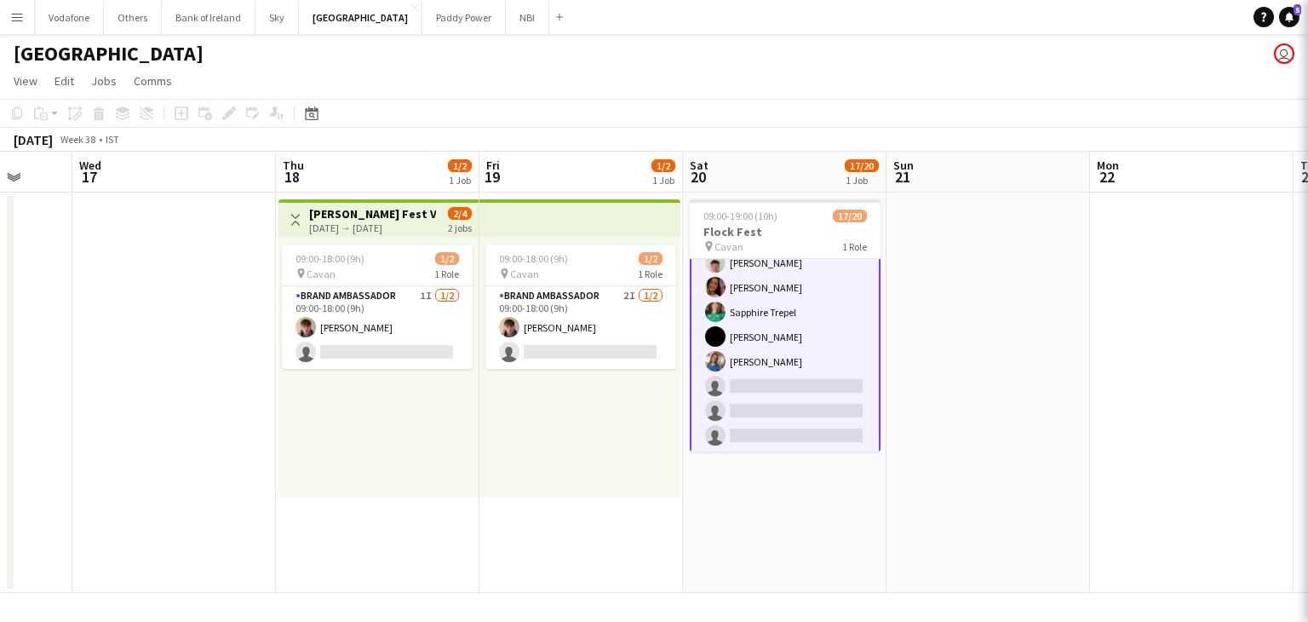
scroll to position [334, 0]
